Goal: Task Accomplishment & Management: Complete application form

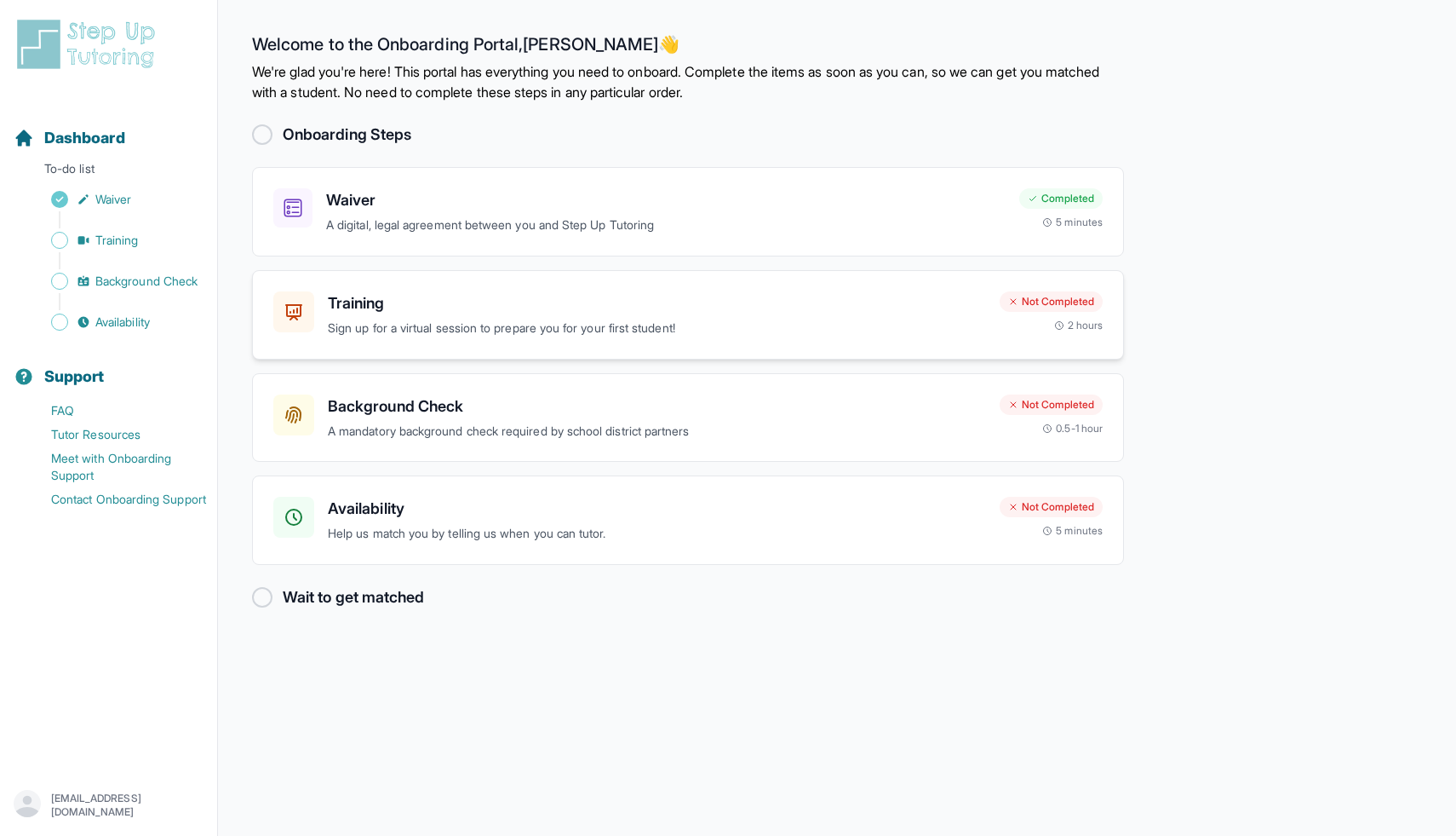
click at [691, 291] on h3 "Training" at bounding box center [656, 303] width 658 height 24
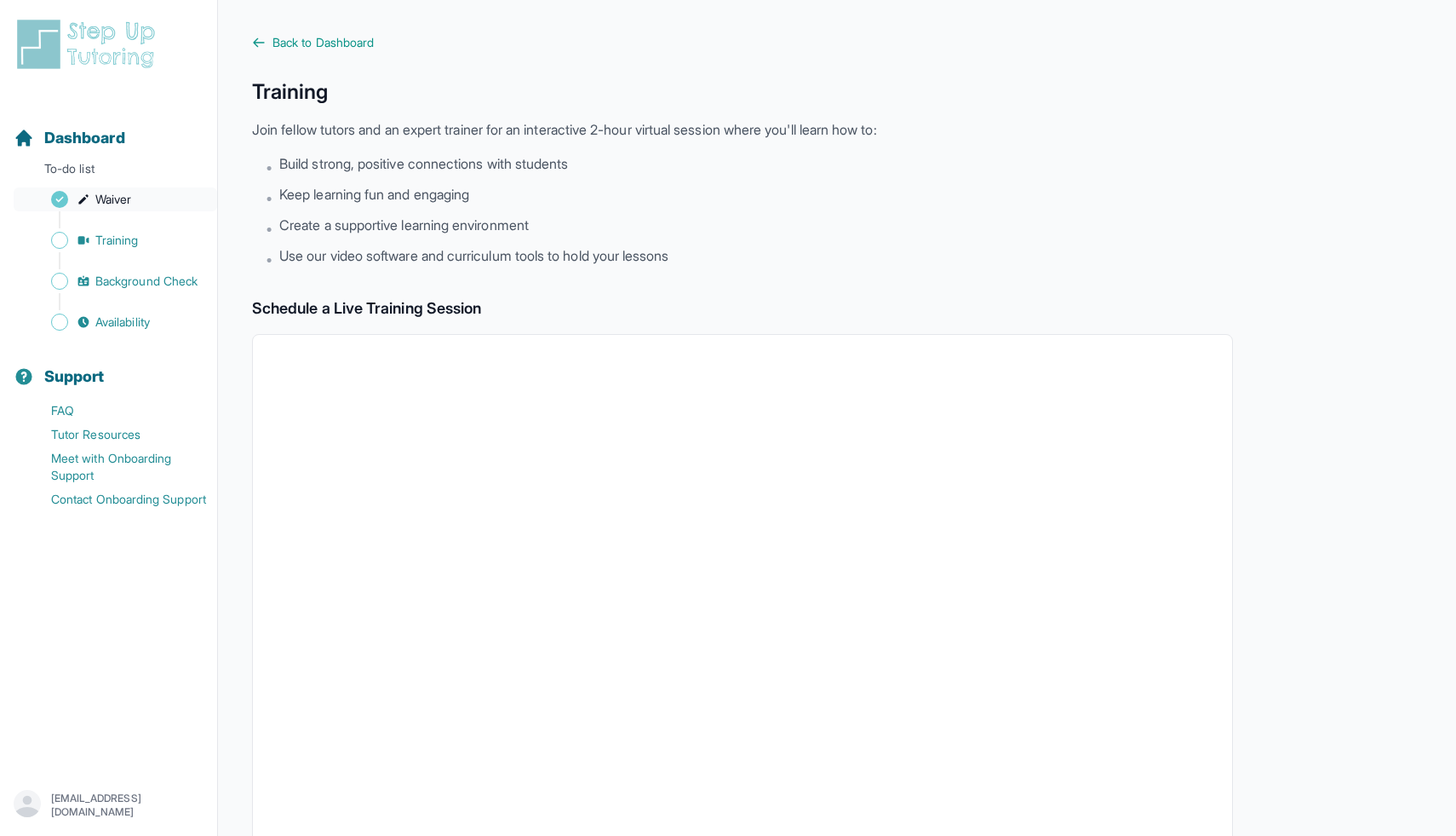
click at [128, 199] on span "Waiver" at bounding box center [113, 199] width 36 height 17
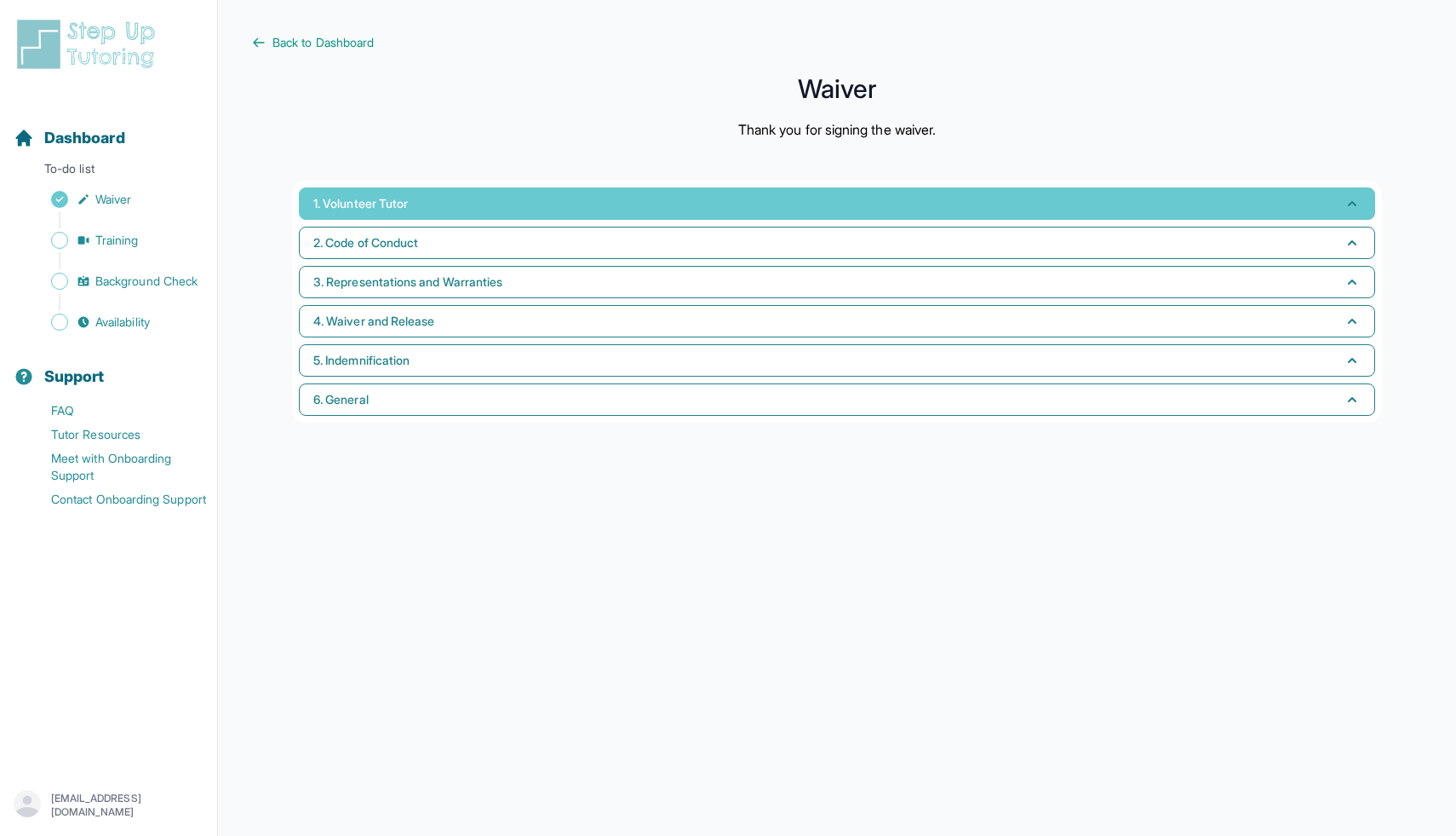
click at [318, 207] on span "1. Volunteer Tutor" at bounding box center [360, 203] width 94 height 17
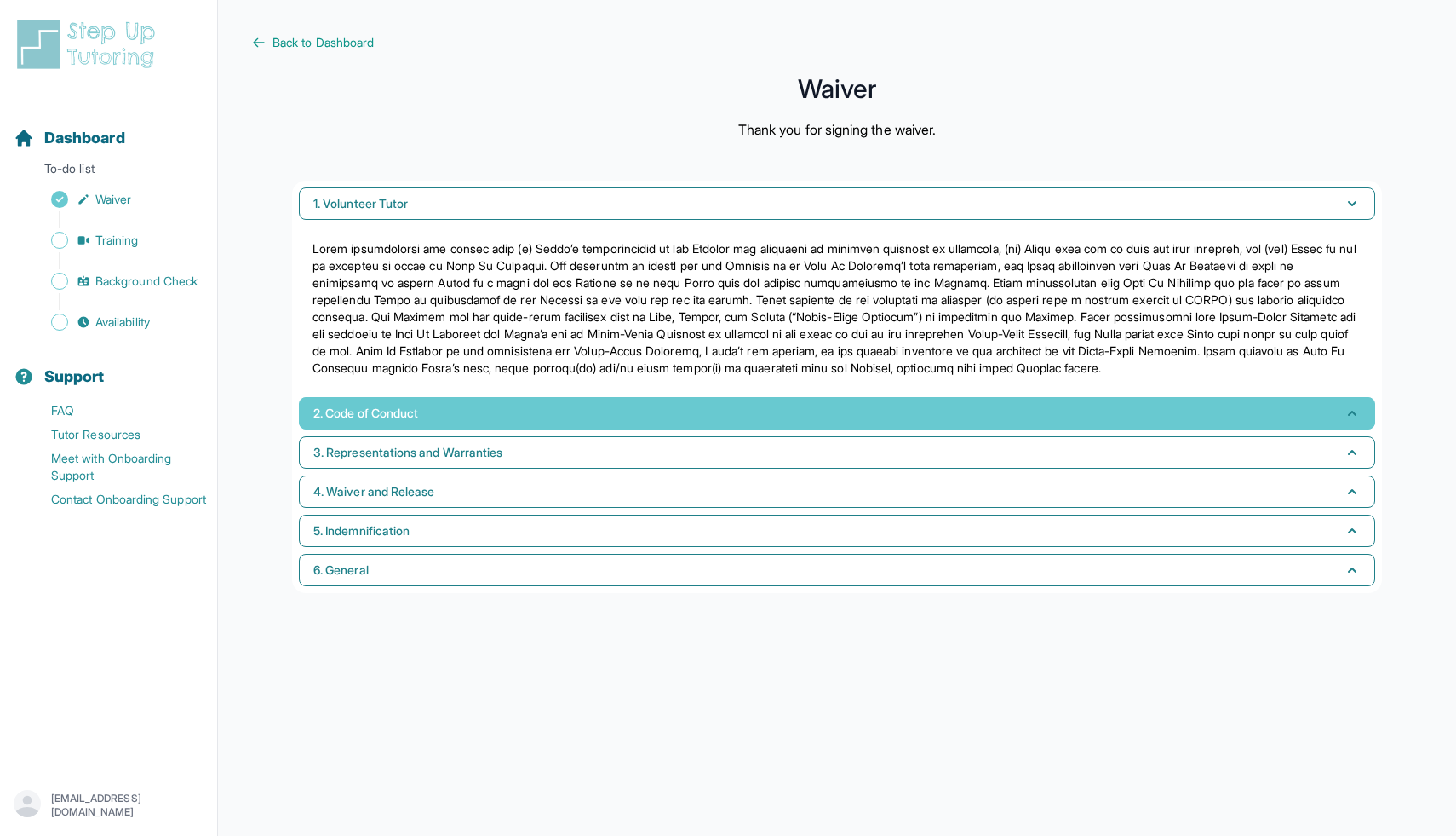
click at [359, 418] on span "2. Code of Conduct" at bounding box center [365, 413] width 104 height 17
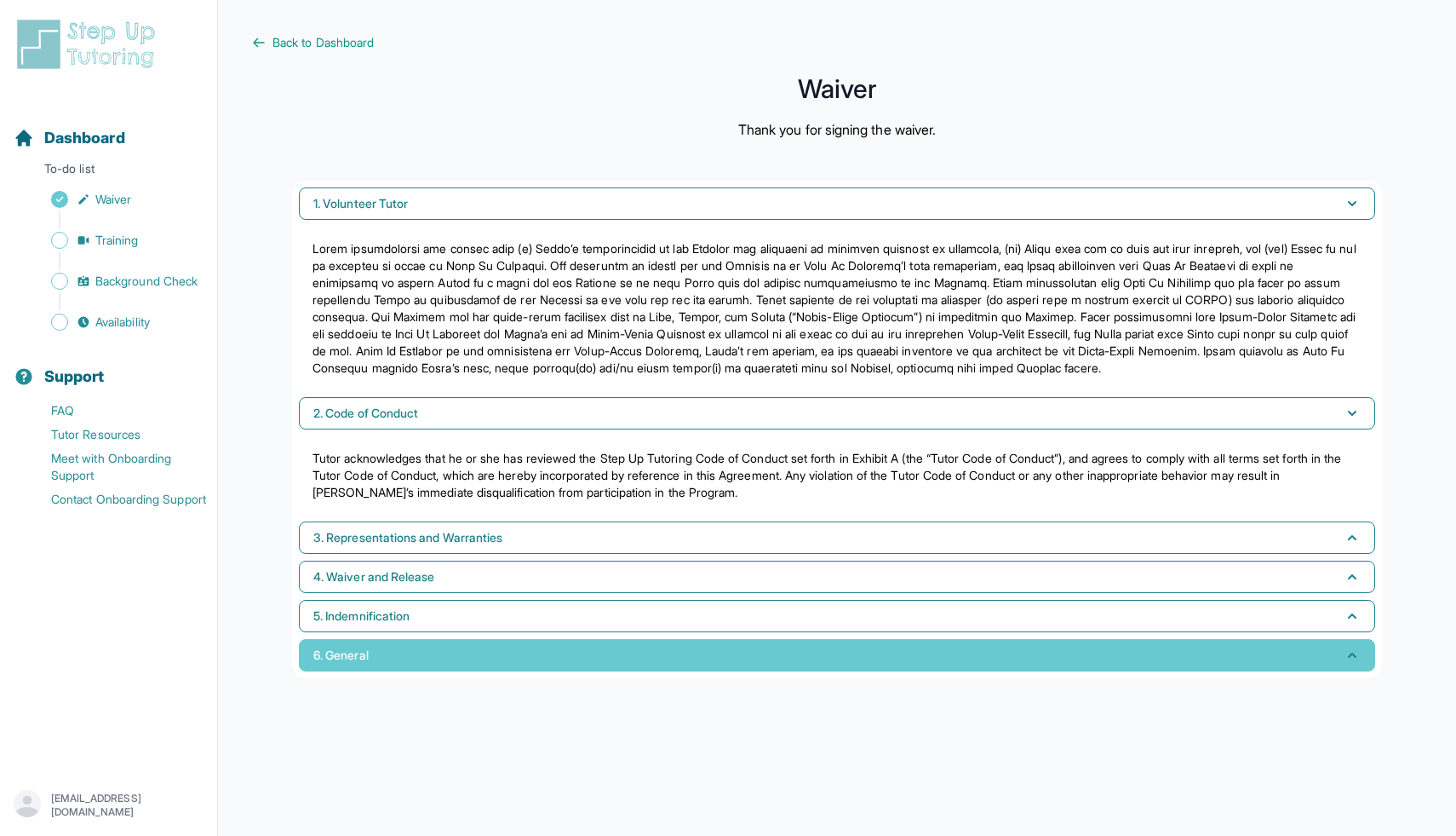
click at [359, 647] on span "6. General" at bounding box center [340, 655] width 55 height 17
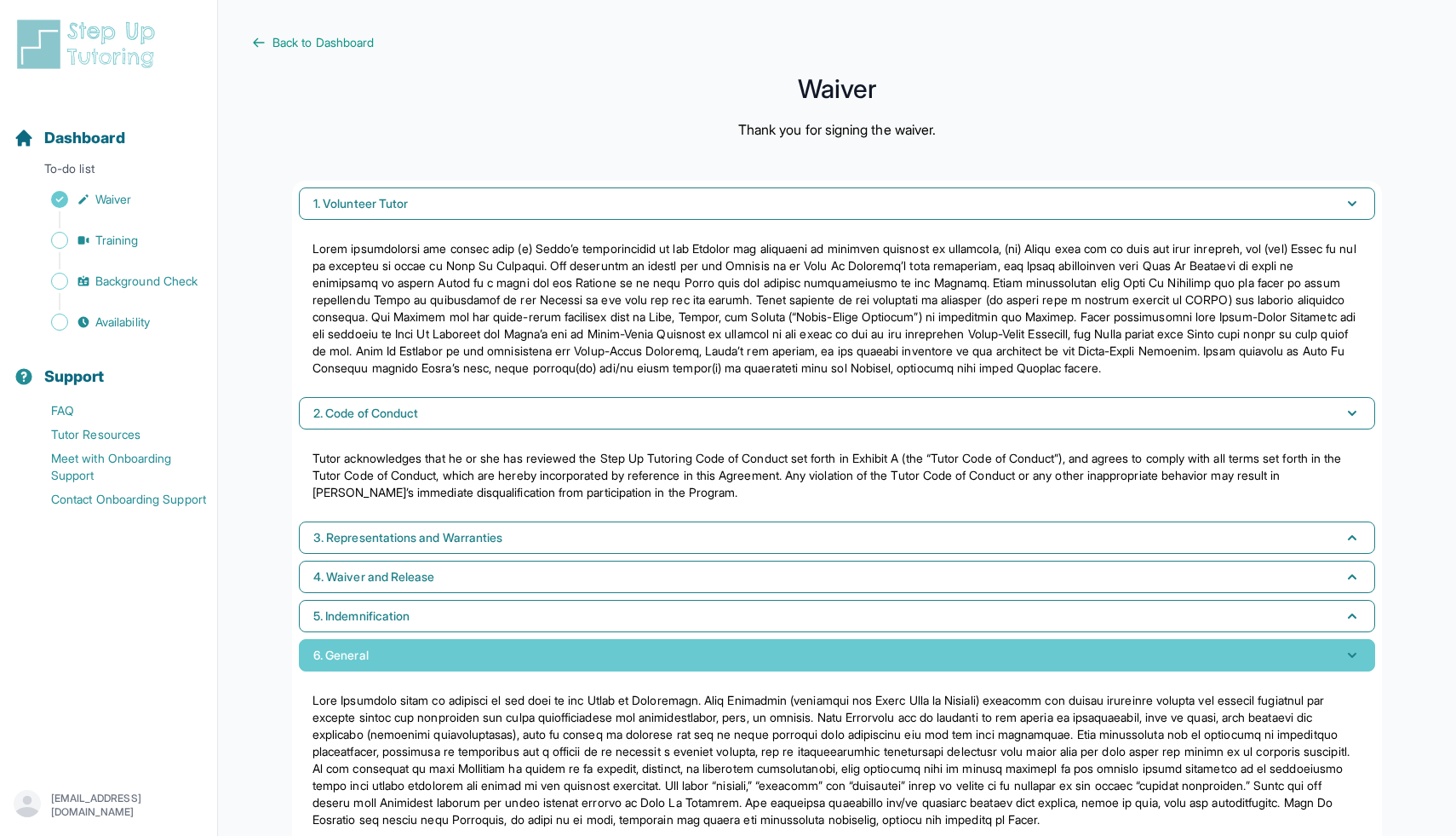
scroll to position [64, 0]
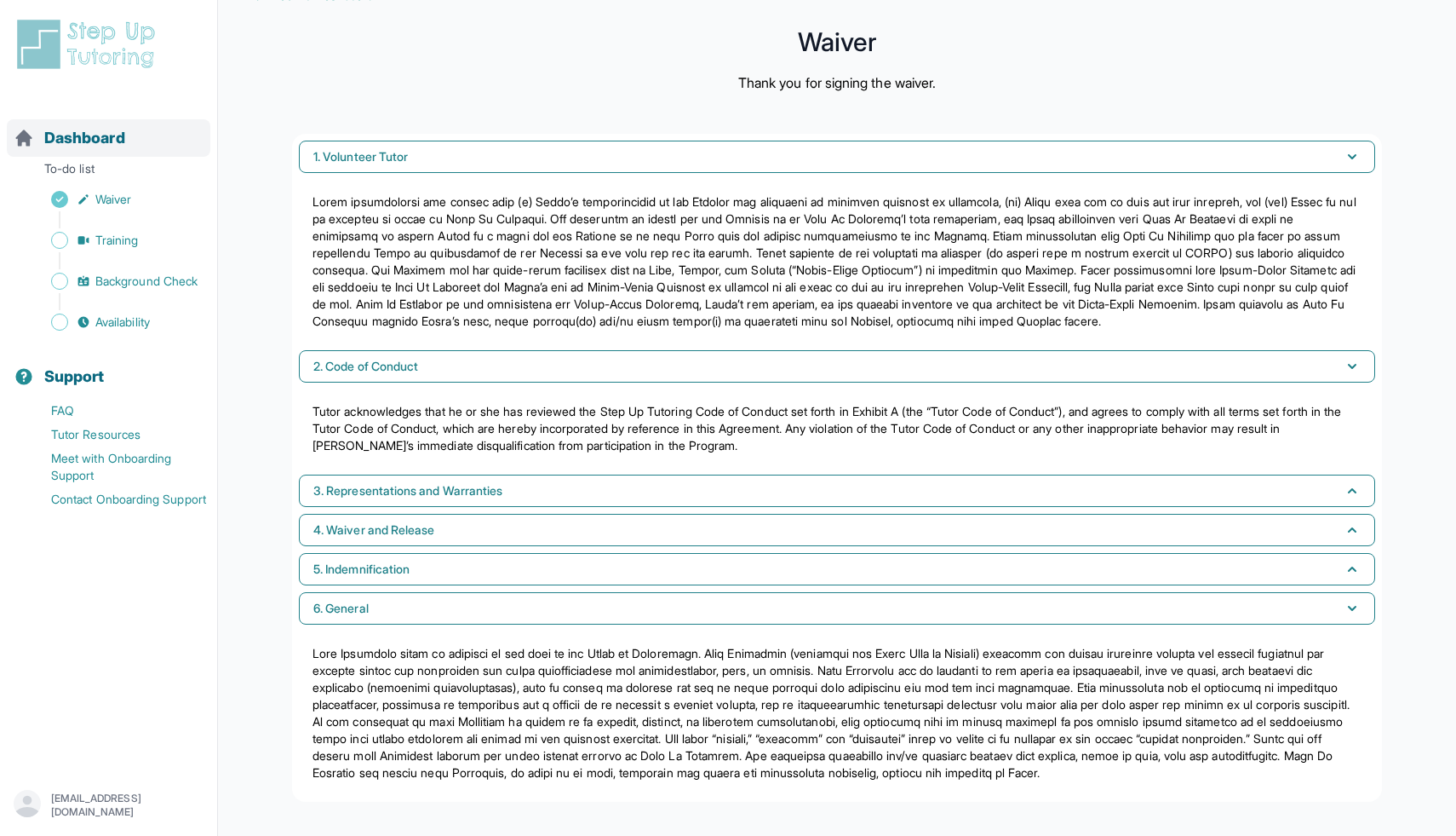
click at [108, 141] on span "Dashboard" at bounding box center [84, 138] width 81 height 24
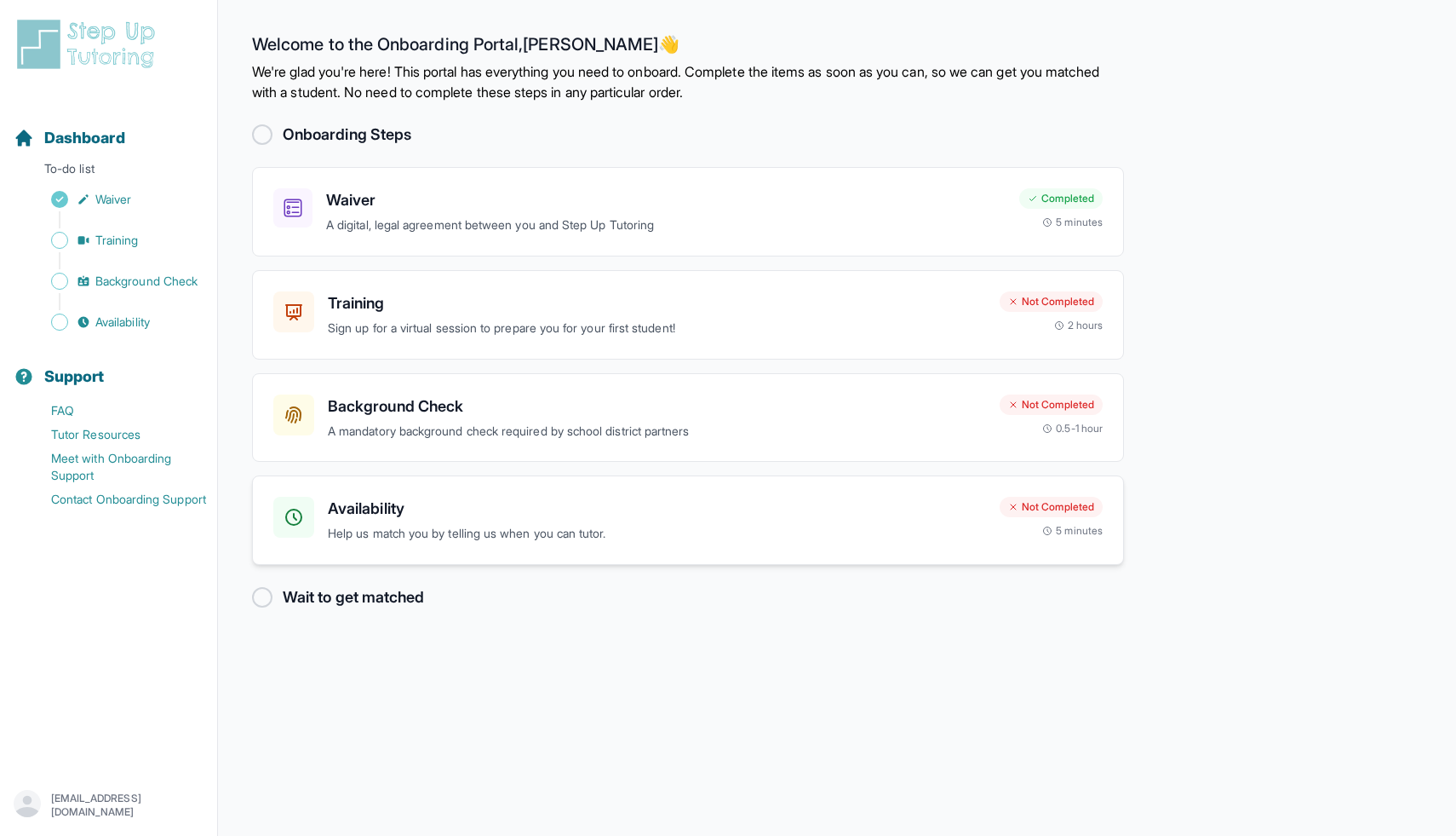
click at [523, 498] on h3 "Availability" at bounding box center [656, 509] width 658 height 24
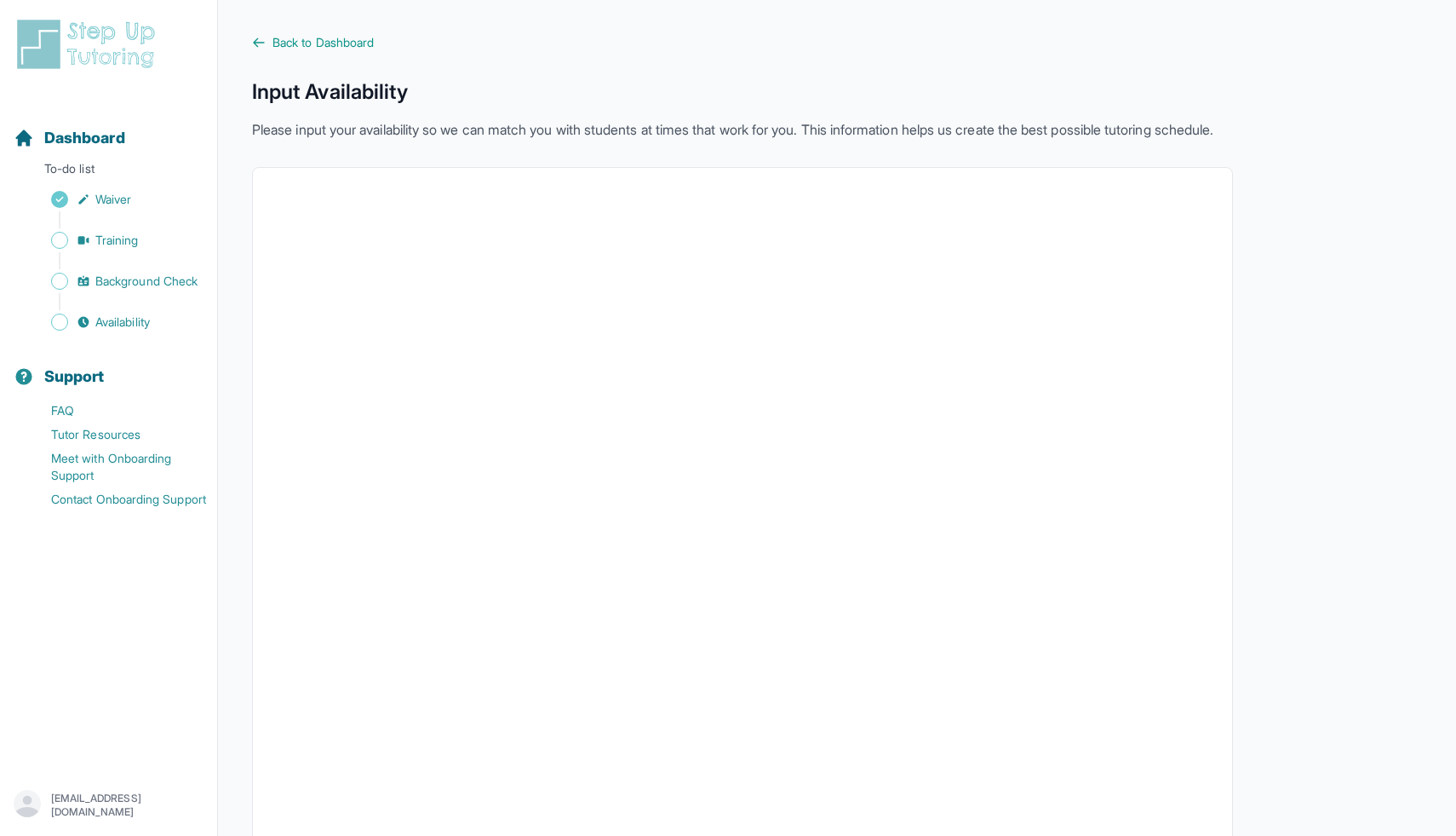
scroll to position [154, 0]
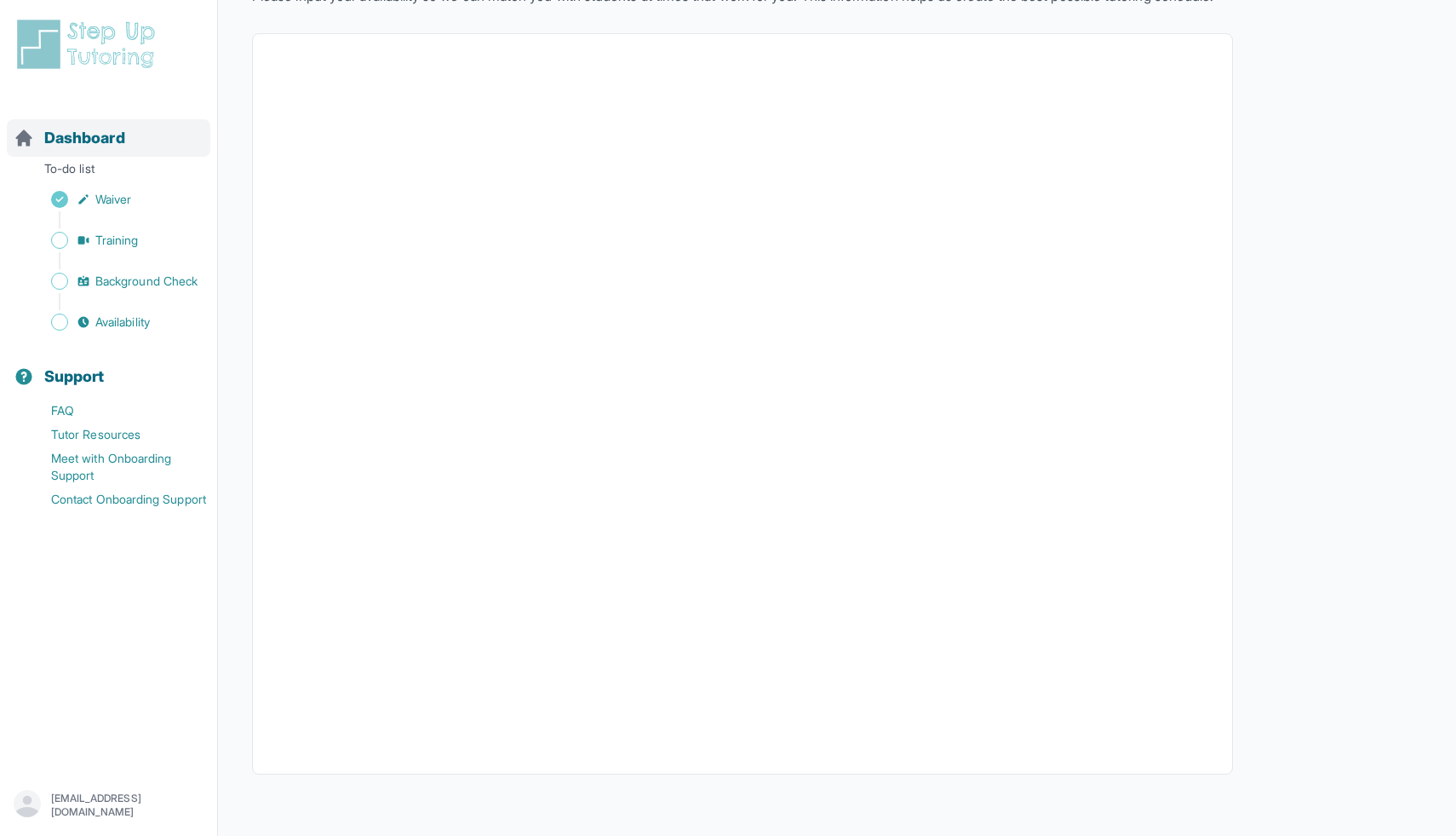
click at [74, 134] on span "Dashboard" at bounding box center [84, 138] width 81 height 24
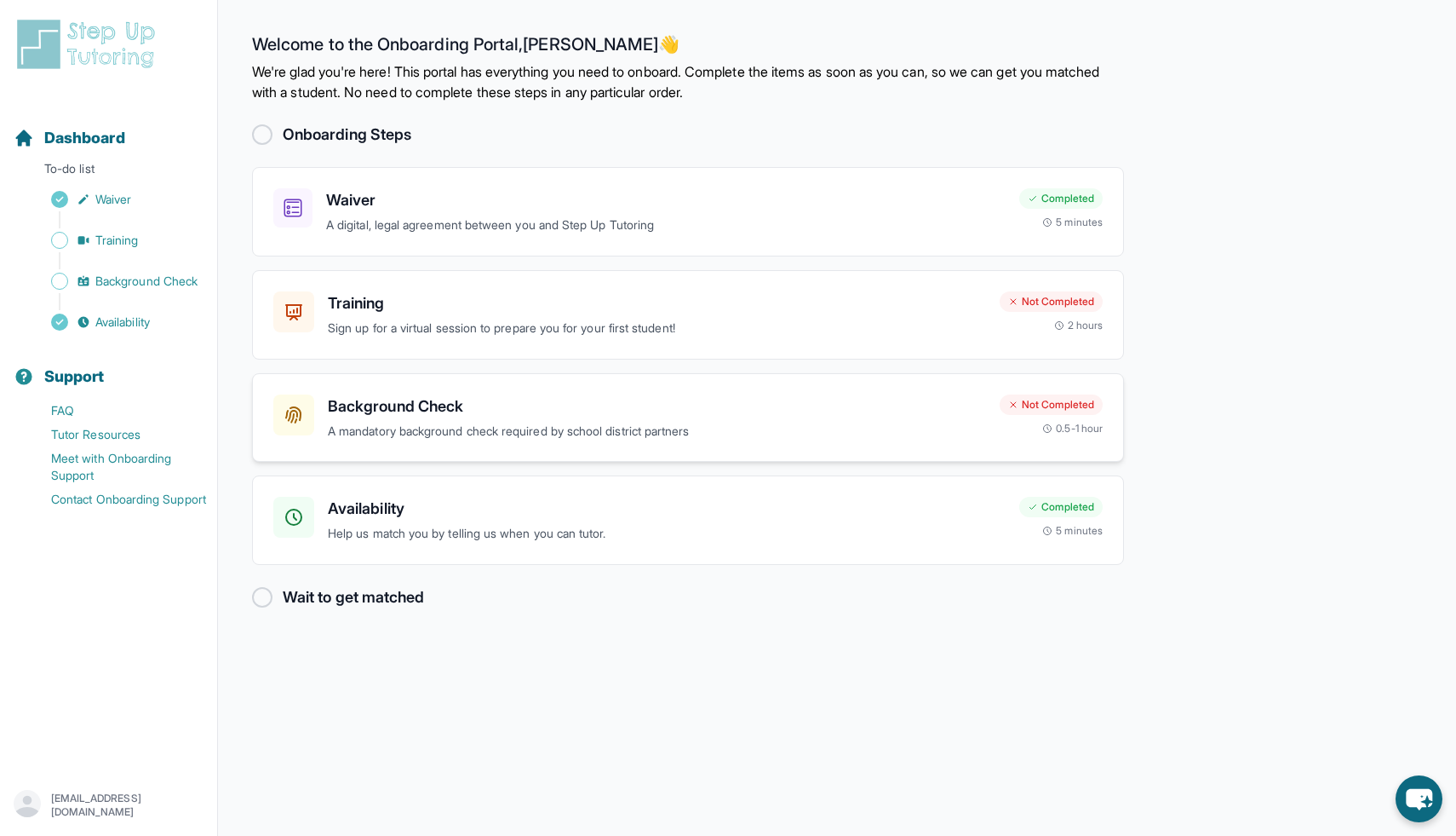
click at [621, 407] on h3 "Background Check" at bounding box center [656, 407] width 658 height 24
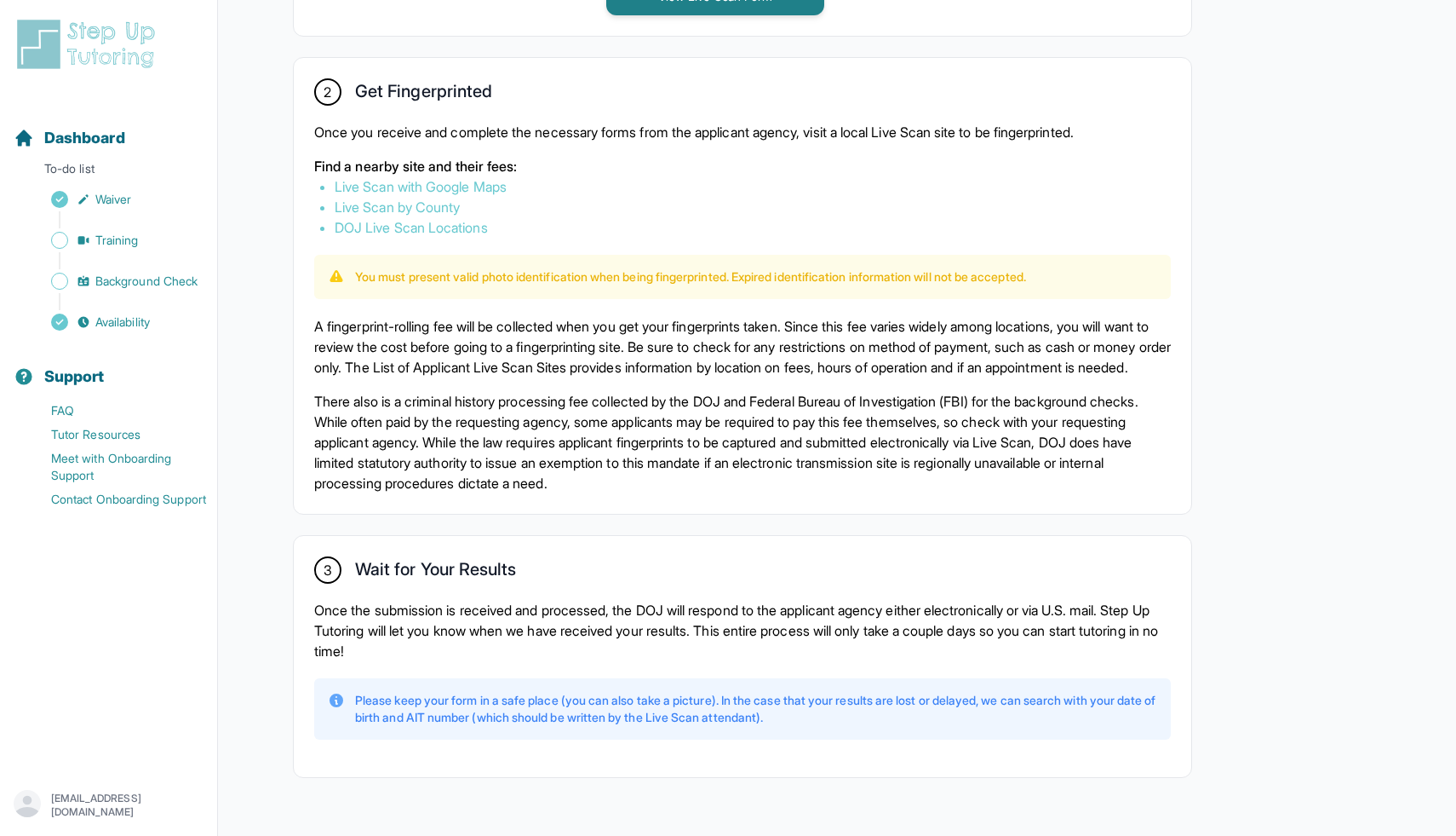
scroll to position [940, 0]
click at [489, 185] on link "Live Scan with Google Maps" at bounding box center [421, 185] width 172 height 17
